Goal: Find specific page/section: Find specific page/section

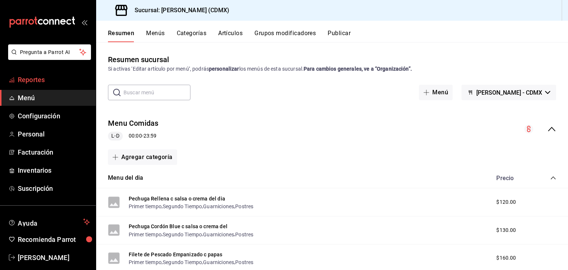
click at [61, 77] on span "Reportes" at bounding box center [54, 80] width 72 height 10
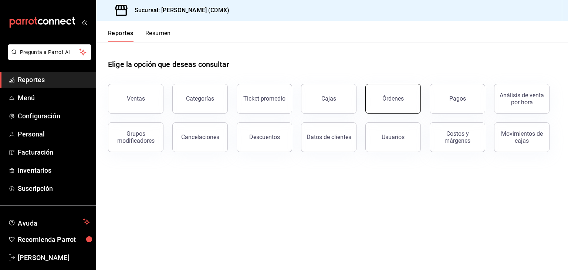
click at [397, 97] on div "Órdenes" at bounding box center [392, 98] width 21 height 7
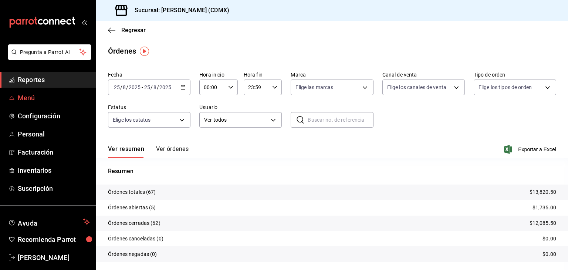
click at [41, 97] on span "Menú" at bounding box center [54, 98] width 72 height 10
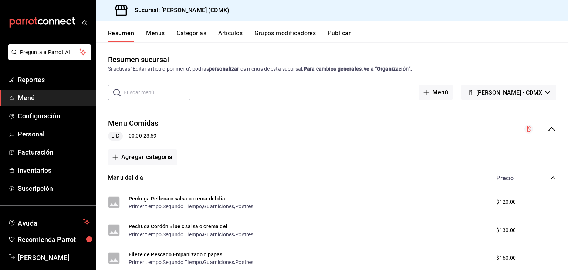
click at [510, 47] on div "Resumen sucursal Si activas ‘Editar artículo por menú’, podrás personalizar los…" at bounding box center [332, 155] width 472 height 227
click at [44, 75] on span "Reportes" at bounding box center [54, 80] width 72 height 10
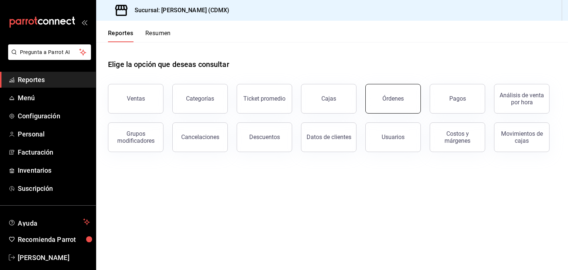
click at [411, 96] on button "Órdenes" at bounding box center [392, 99] width 55 height 30
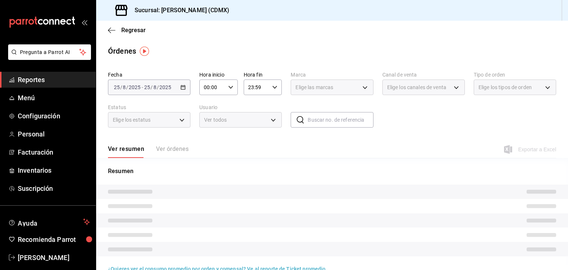
scroll to position [15, 0]
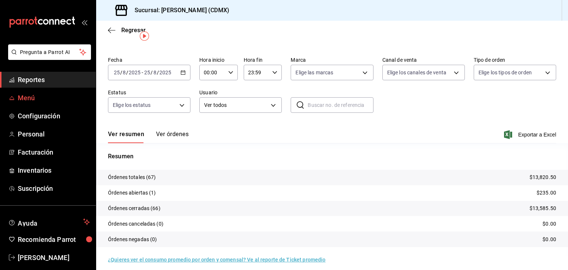
click at [42, 104] on link "Menú" at bounding box center [48, 98] width 96 height 16
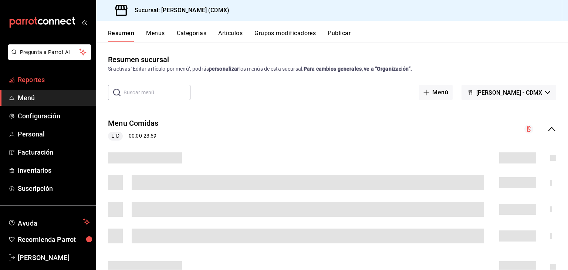
click at [54, 79] on span "Reportes" at bounding box center [54, 80] width 72 height 10
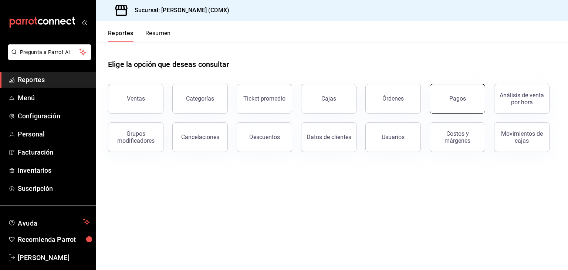
click at [437, 101] on button "Pagos" at bounding box center [457, 99] width 55 height 30
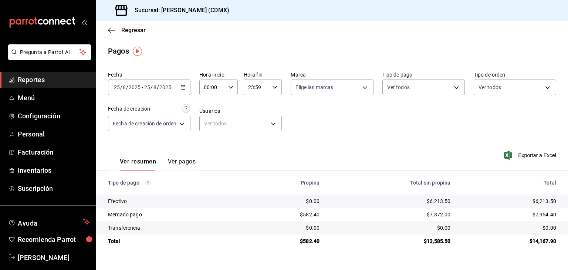
click at [437, 101] on div "Fecha [DATE] [DATE] - [DATE] [DATE] Hora inicio 00:00 Hora inicio Hora fin 23:5…" at bounding box center [332, 104] width 448 height 72
